Goal: Leave review/rating

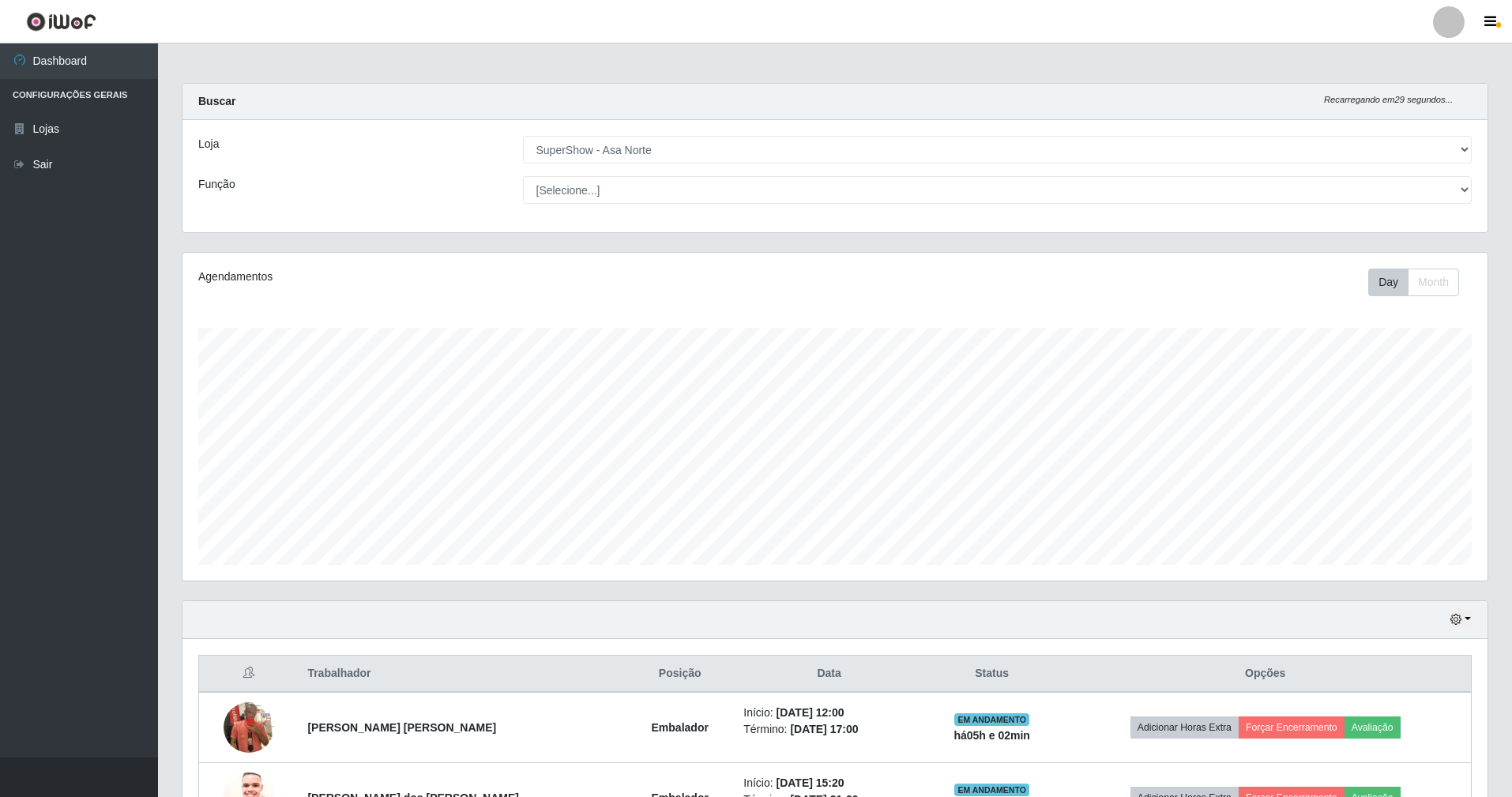
select select "71"
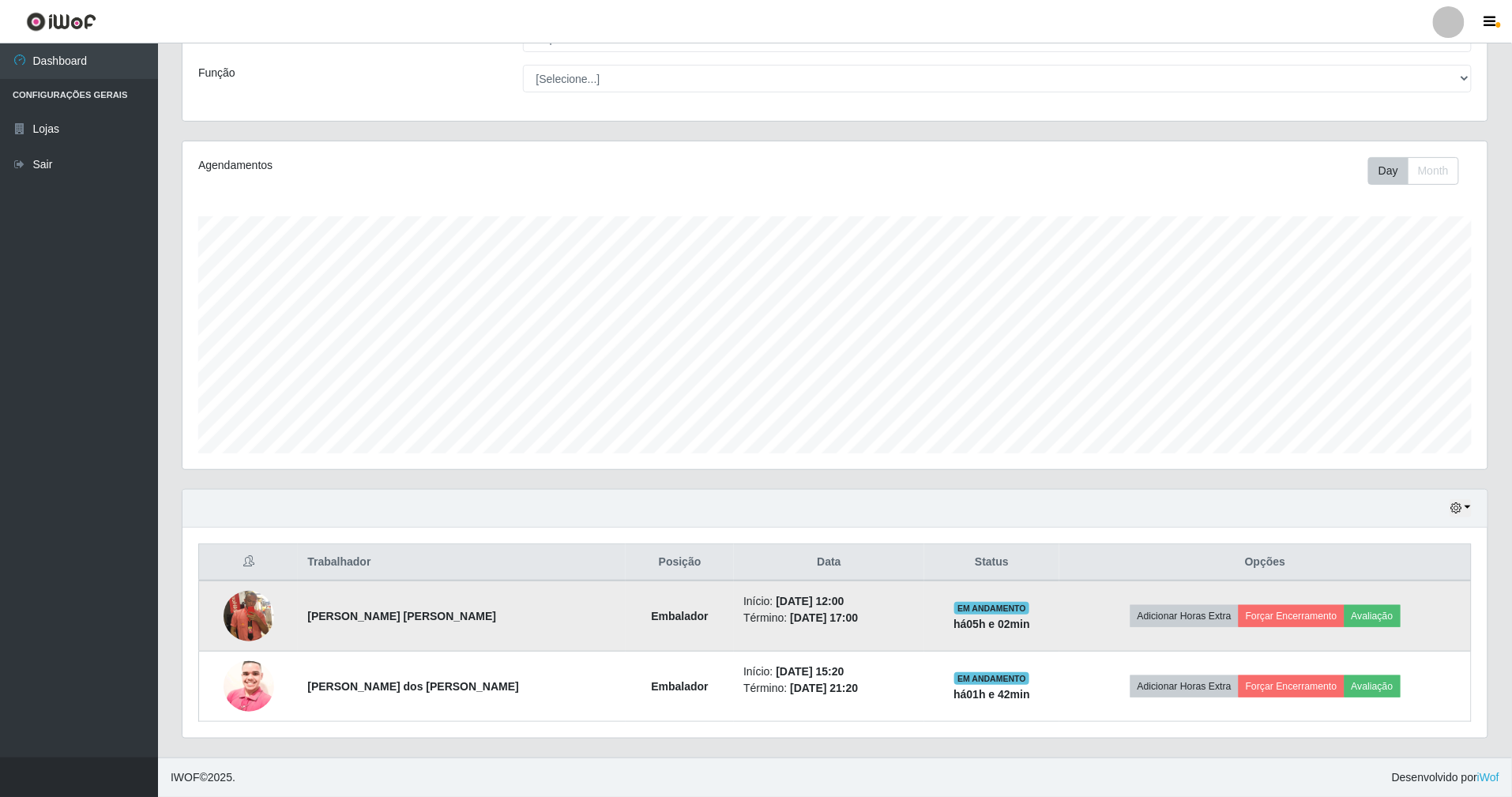
scroll to position [328, 1305]
click at [1347, 619] on button "Avaliação" at bounding box center [1372, 616] width 56 height 22
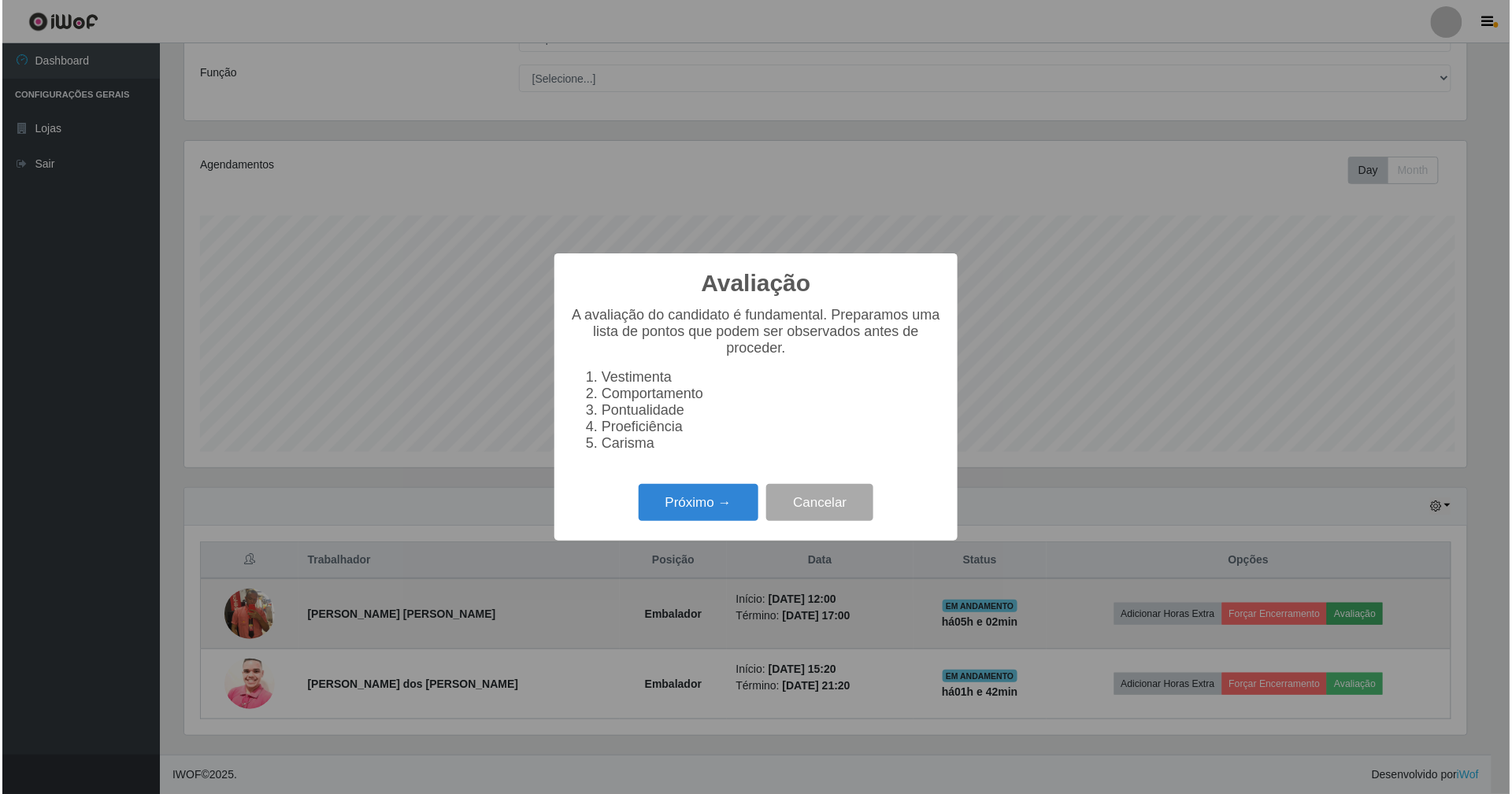
scroll to position [327, 1287]
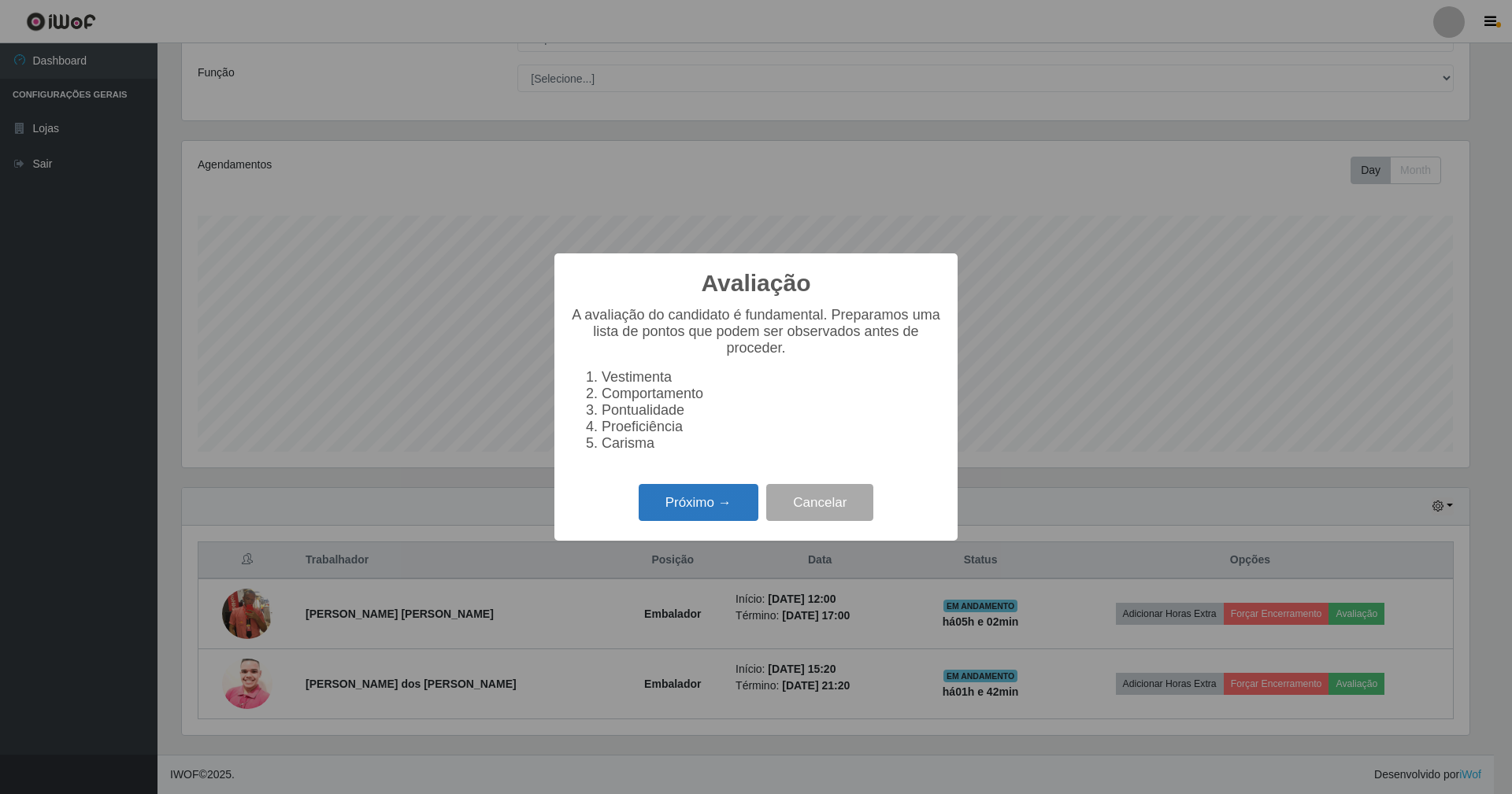
click at [691, 507] on button "Próximo →" at bounding box center [698, 503] width 120 height 37
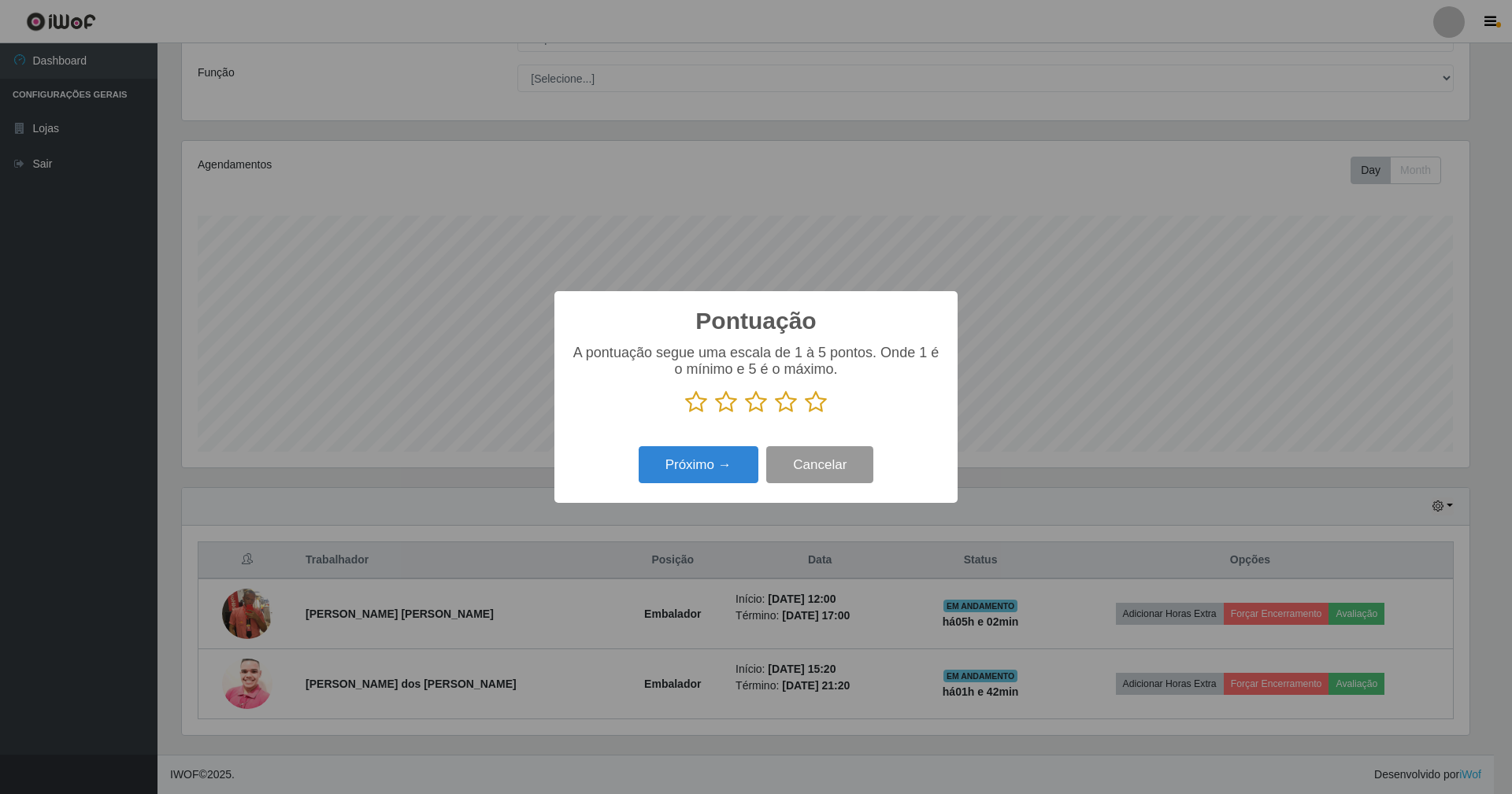
scroll to position [786838, 786286]
click at [813, 401] on icon at bounding box center [815, 401] width 22 height 24
click at [805, 414] on input "radio" at bounding box center [805, 414] width 0 height 0
click at [719, 468] on button "Próximo →" at bounding box center [698, 465] width 120 height 37
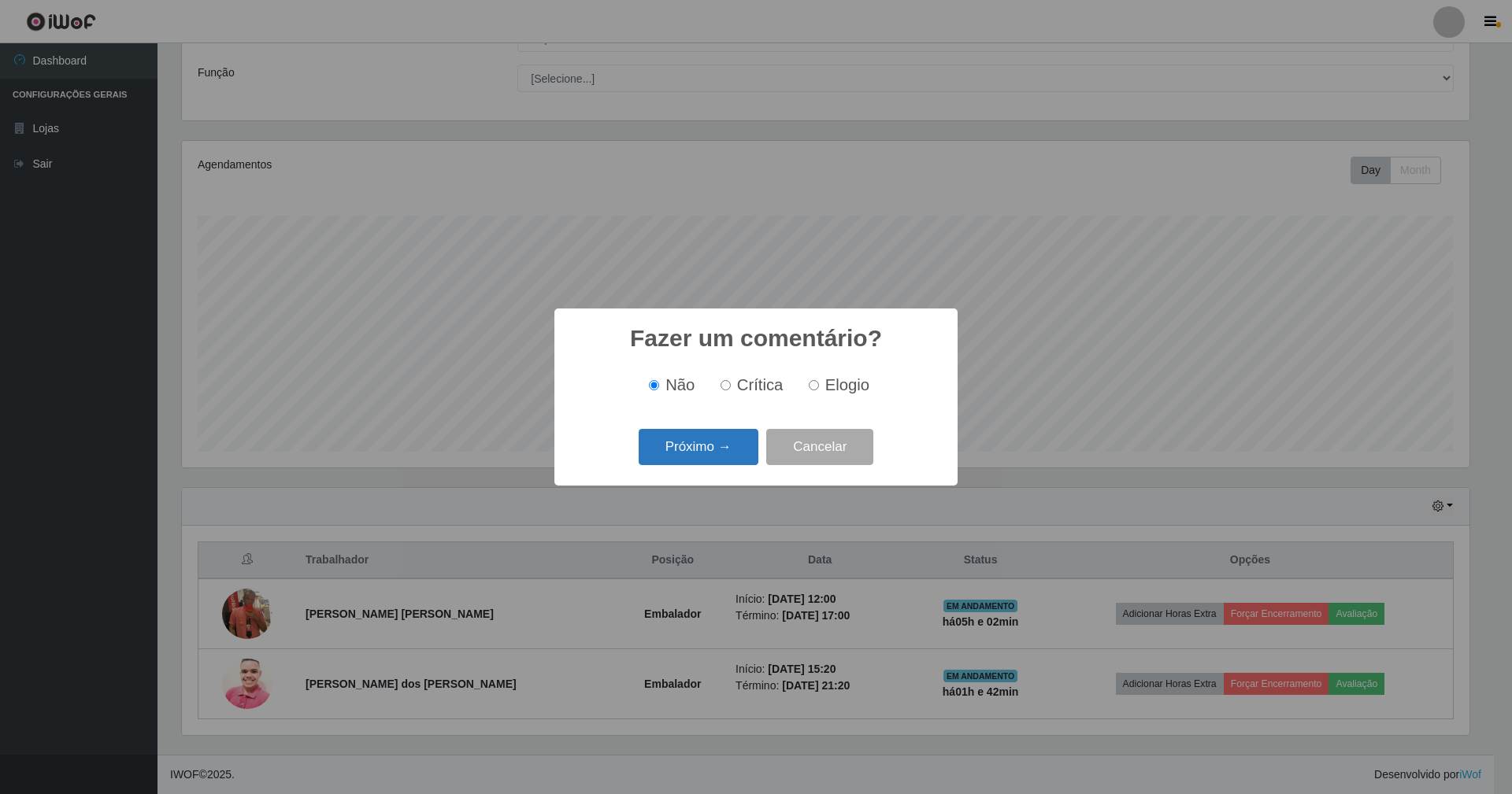
click at [725, 446] on button "Próximo →" at bounding box center [698, 448] width 120 height 37
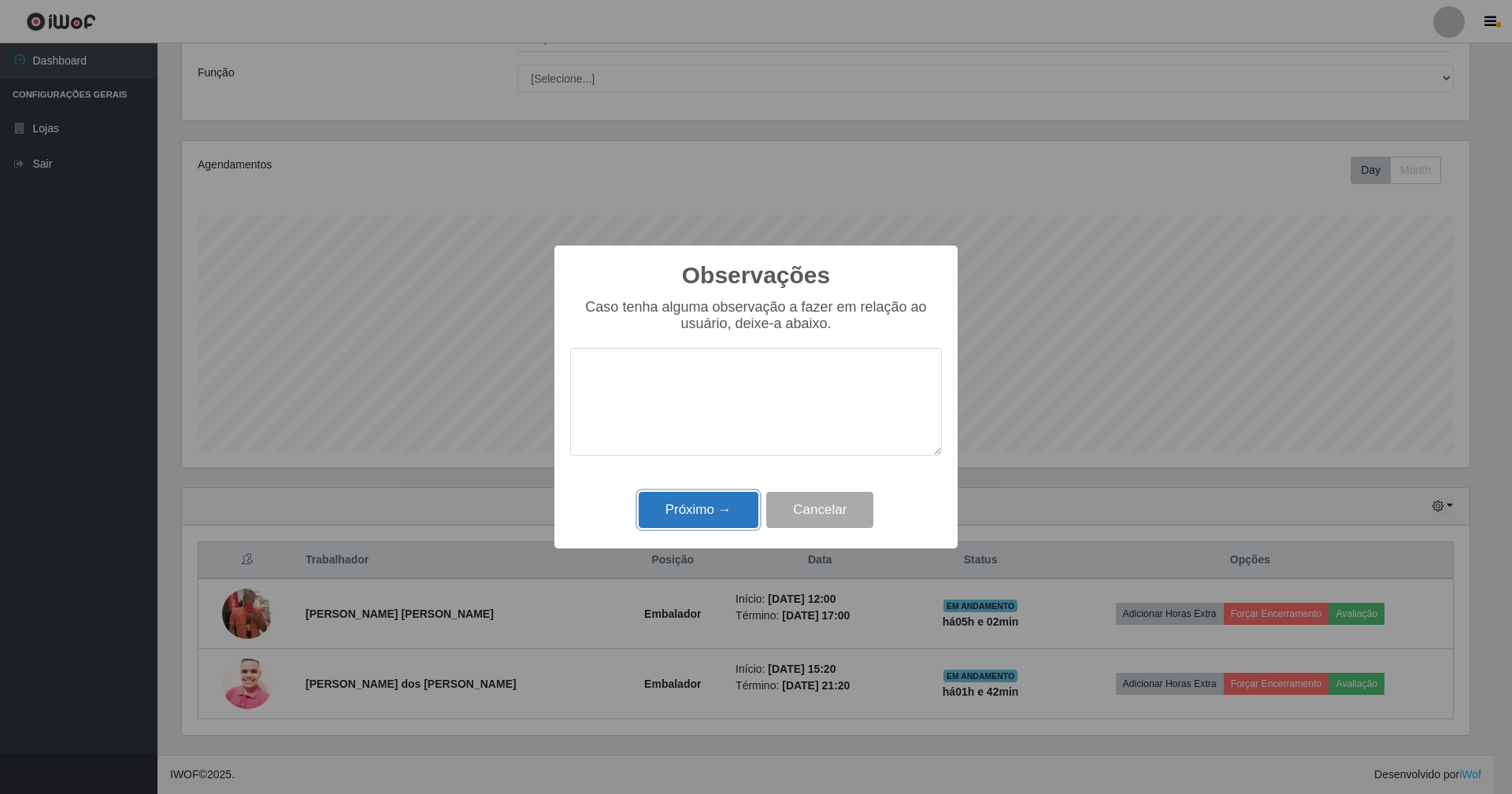
click at [697, 519] on button "Próximo →" at bounding box center [698, 510] width 120 height 37
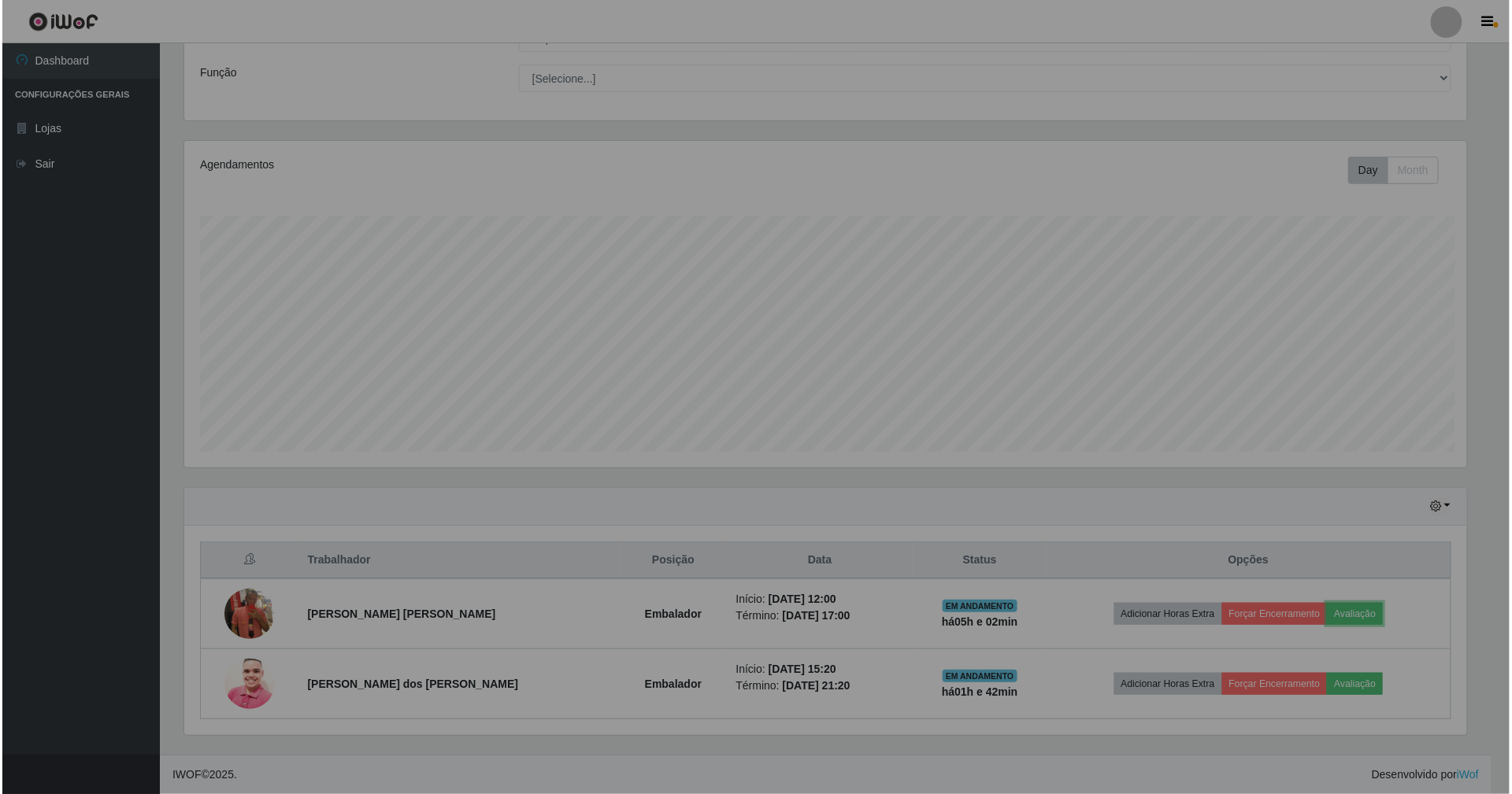
scroll to position [327, 1301]
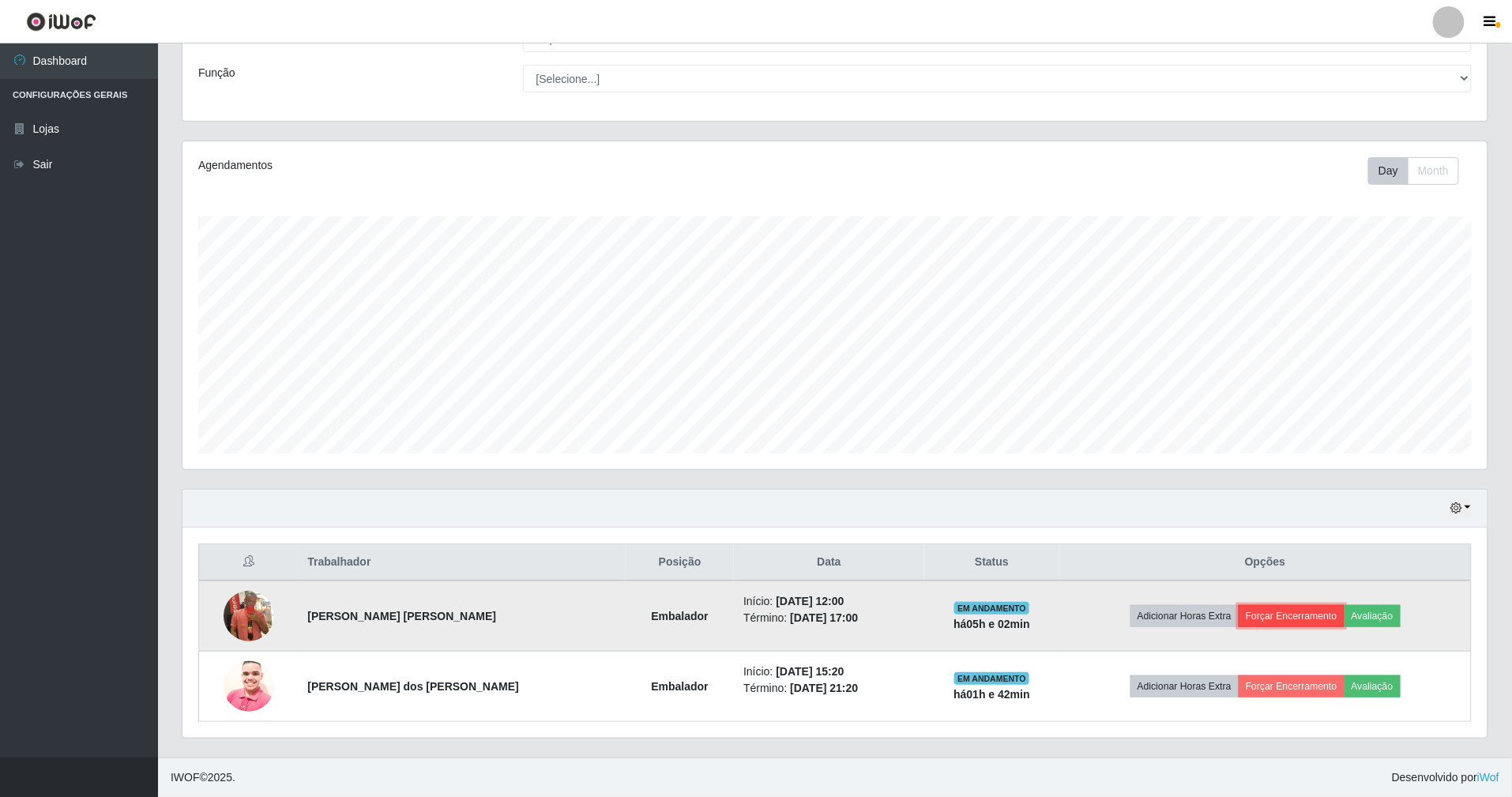
click at [1265, 613] on button "Forçar Encerramento" at bounding box center [1291, 616] width 106 height 22
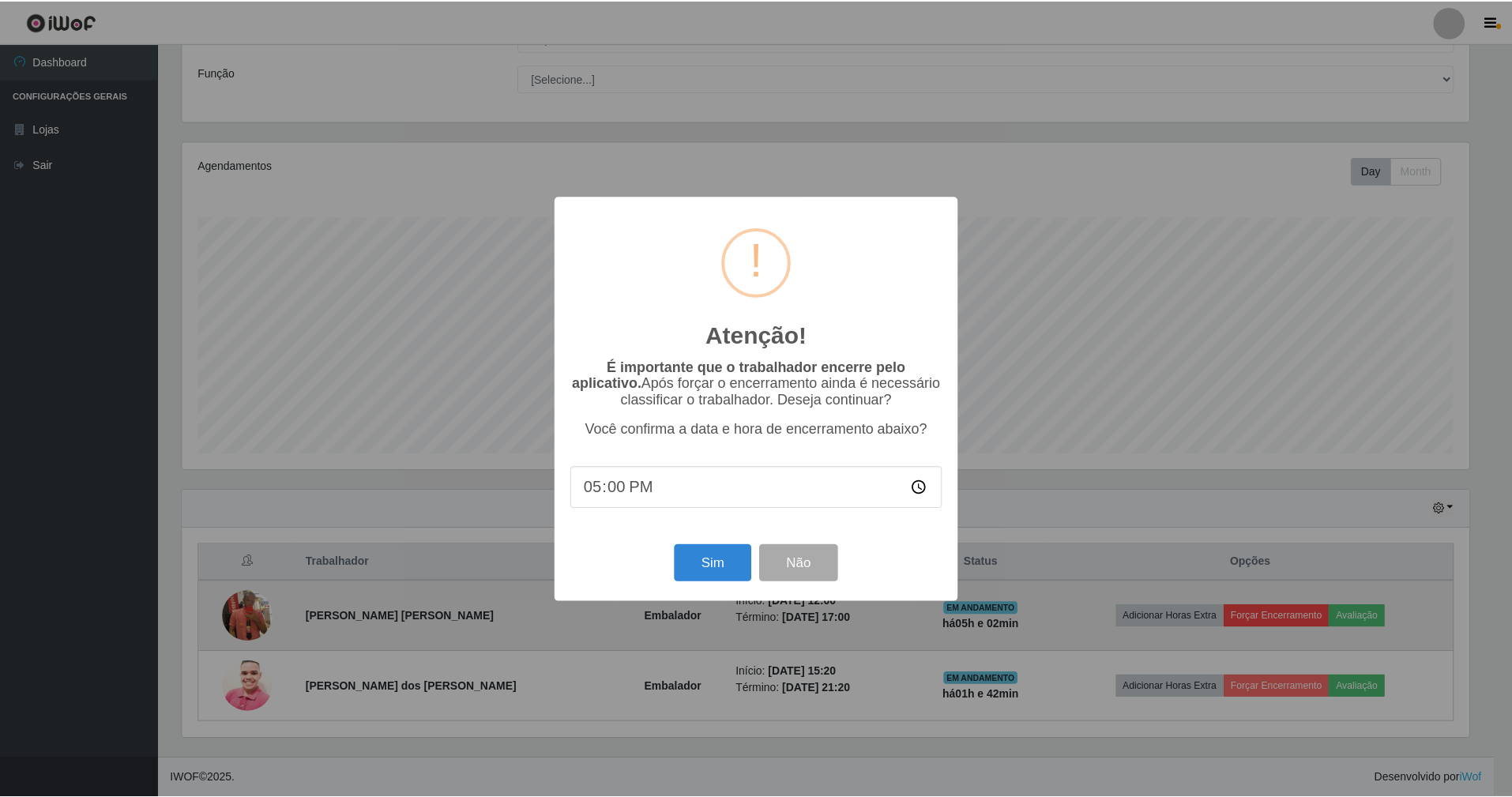
scroll to position [328, 1290]
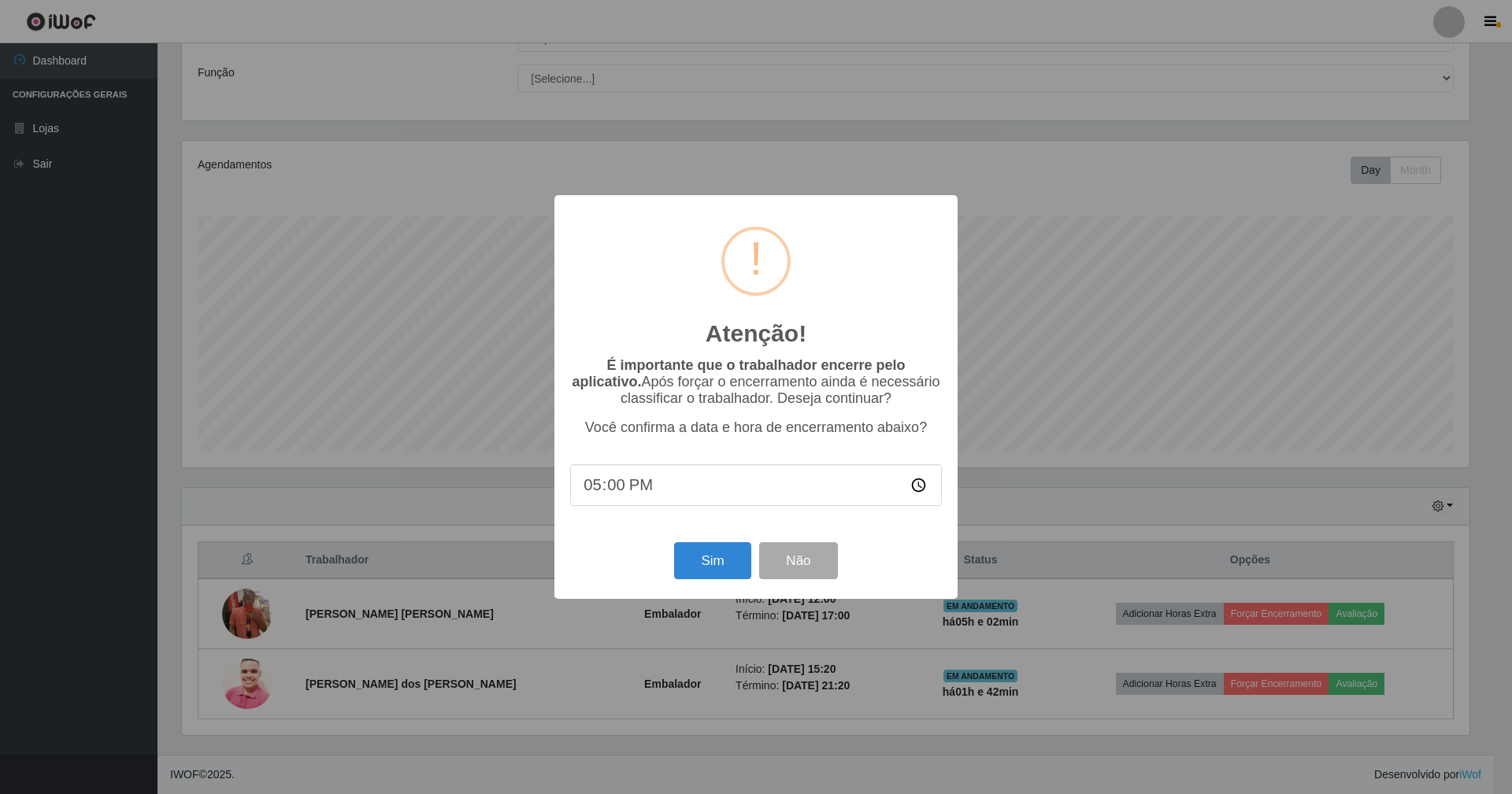
click at [601, 482] on input "17:00" at bounding box center [756, 485] width 372 height 42
click at [619, 487] on input "17:00" at bounding box center [756, 485] width 372 height 42
type input "17:03"
click at [688, 555] on button "Sim" at bounding box center [712, 561] width 77 height 37
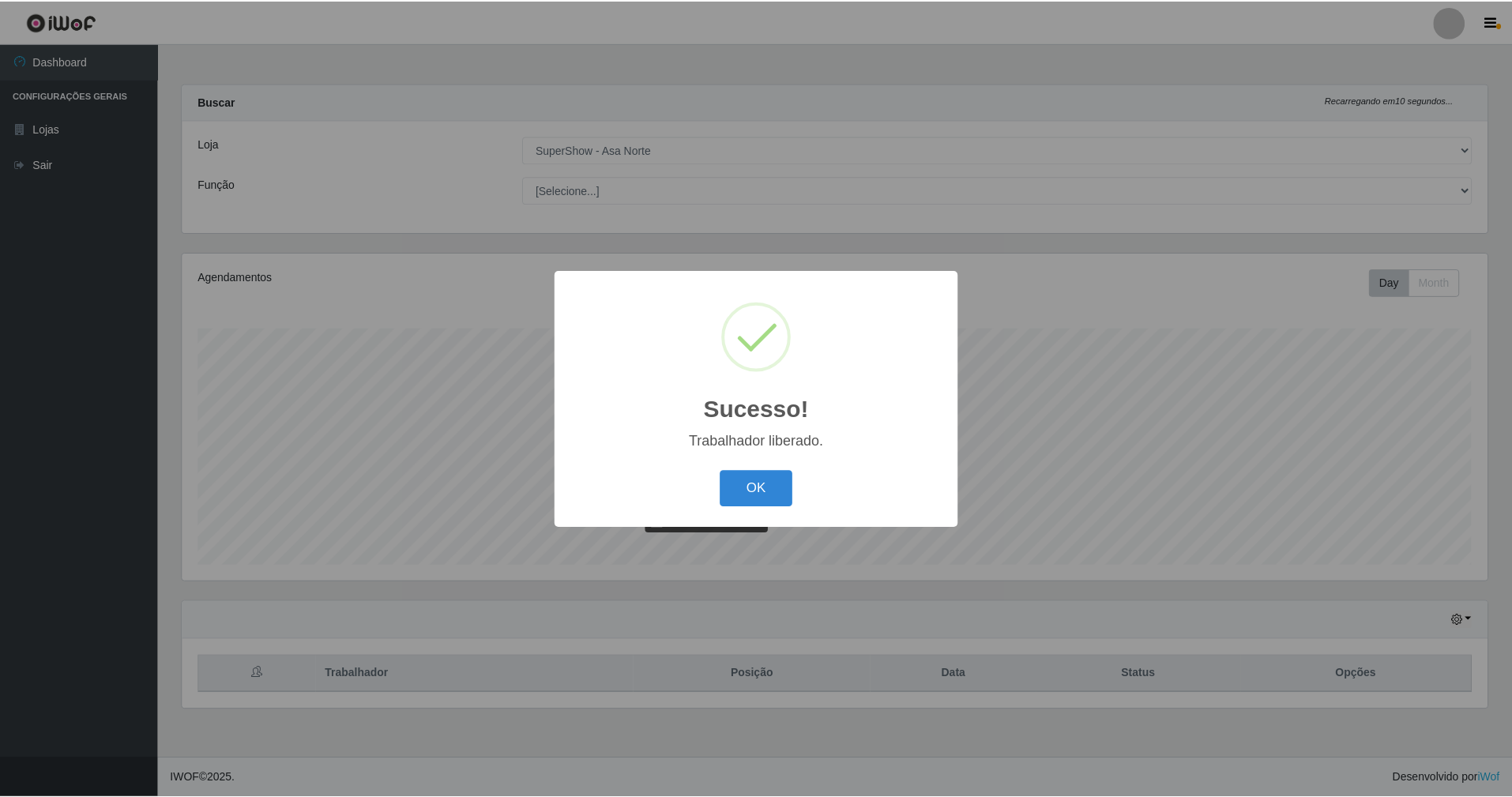
scroll to position [328, 1309]
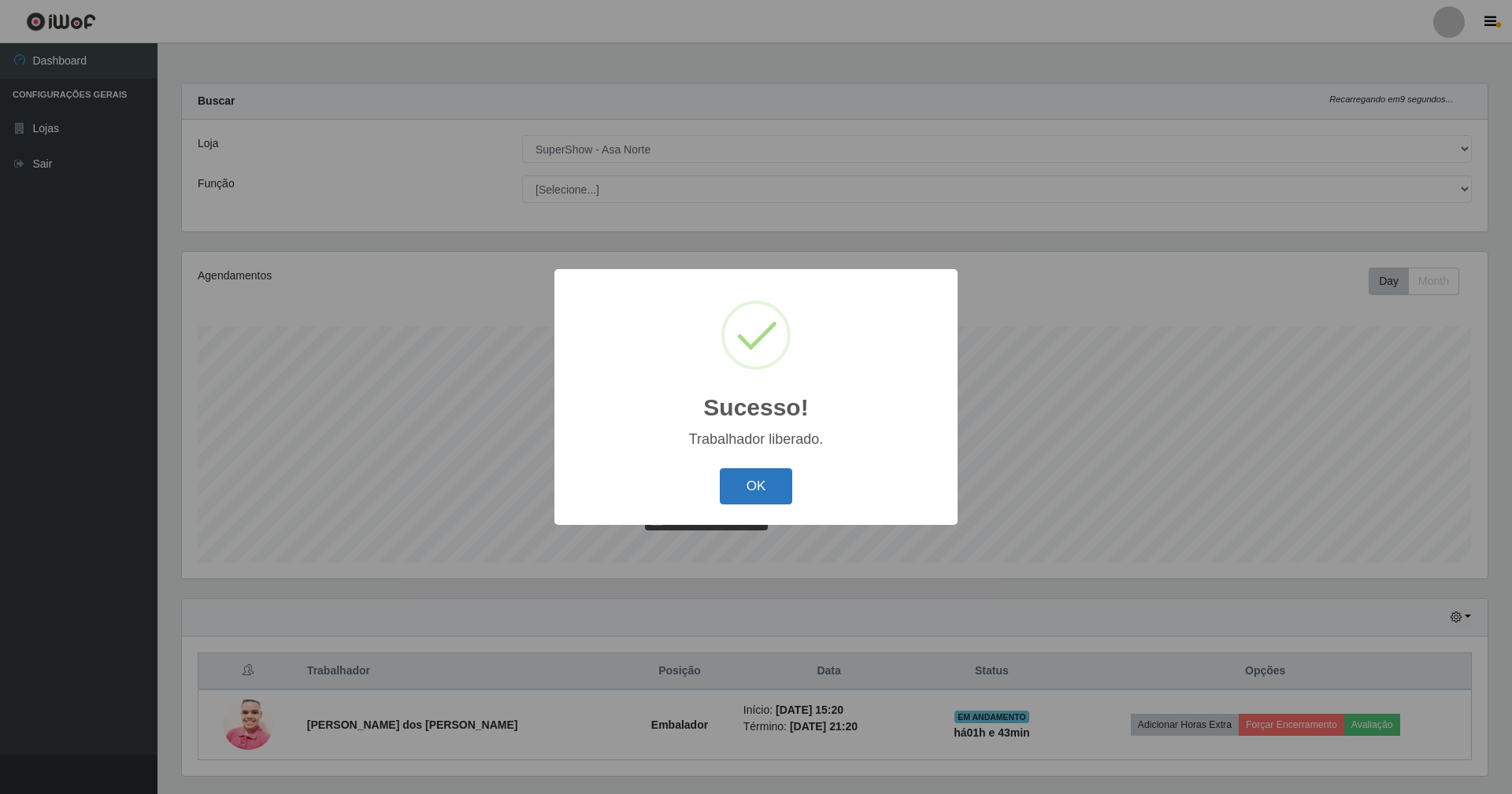
click at [762, 489] on button "OK" at bounding box center [757, 487] width 73 height 37
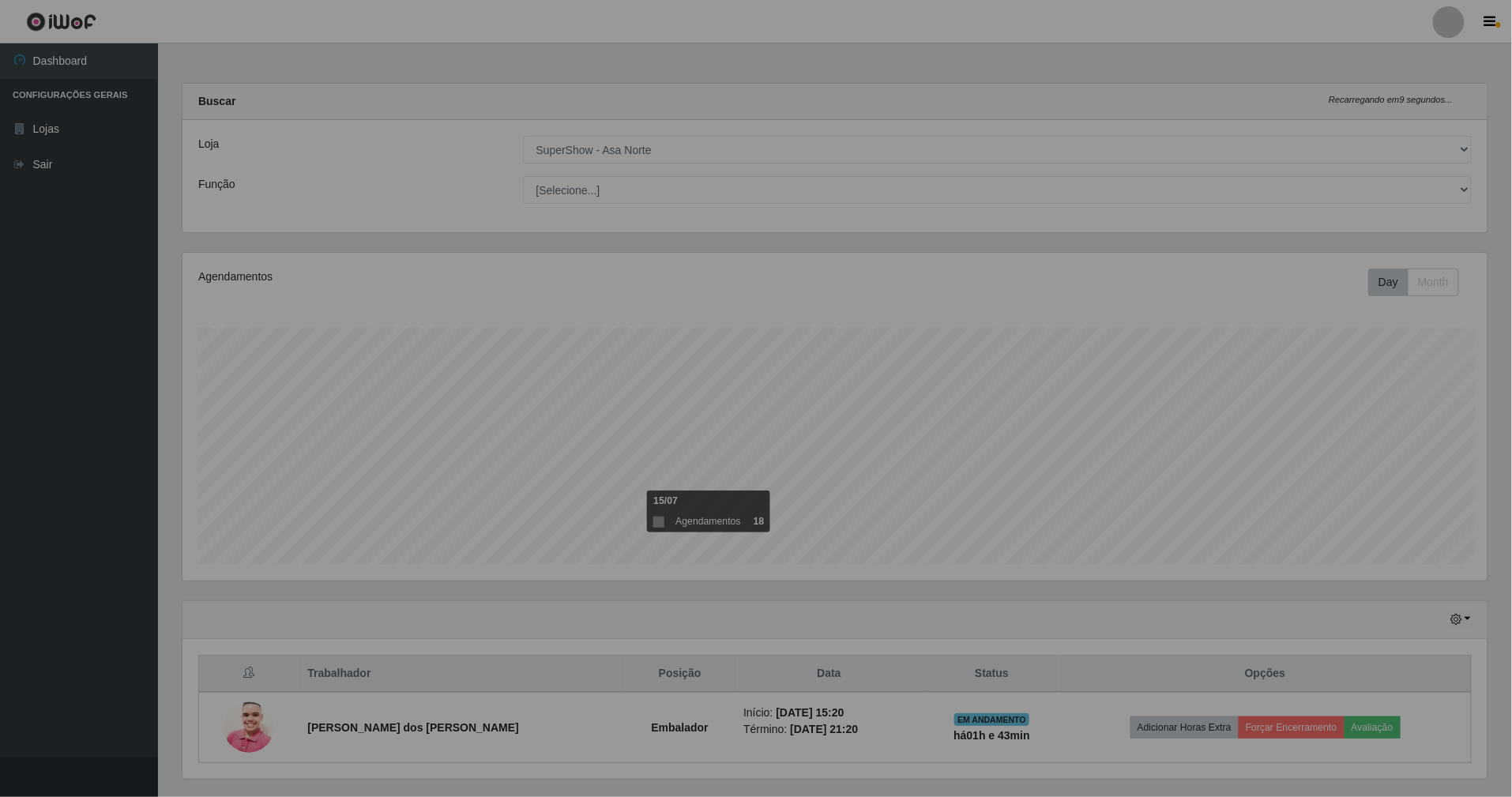
scroll to position [789811, 788549]
